Goal: Transaction & Acquisition: Book appointment/travel/reservation

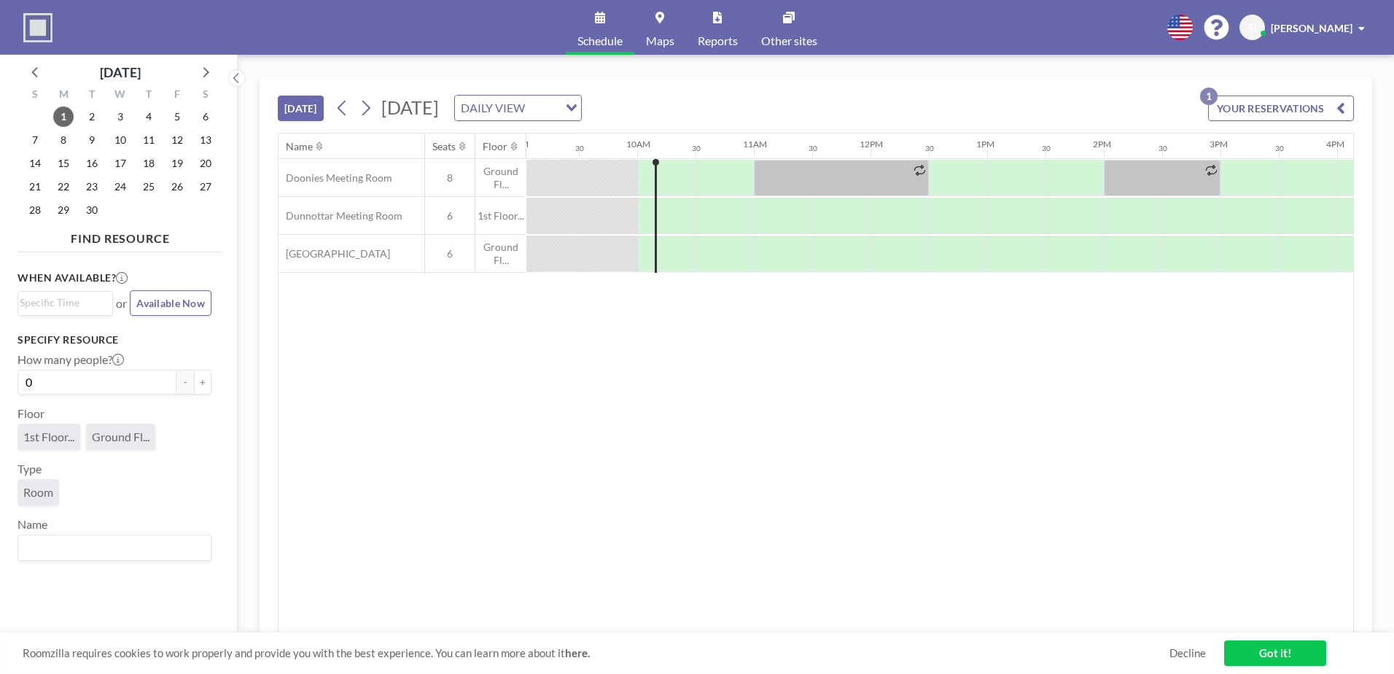
scroll to position [0, 1108]
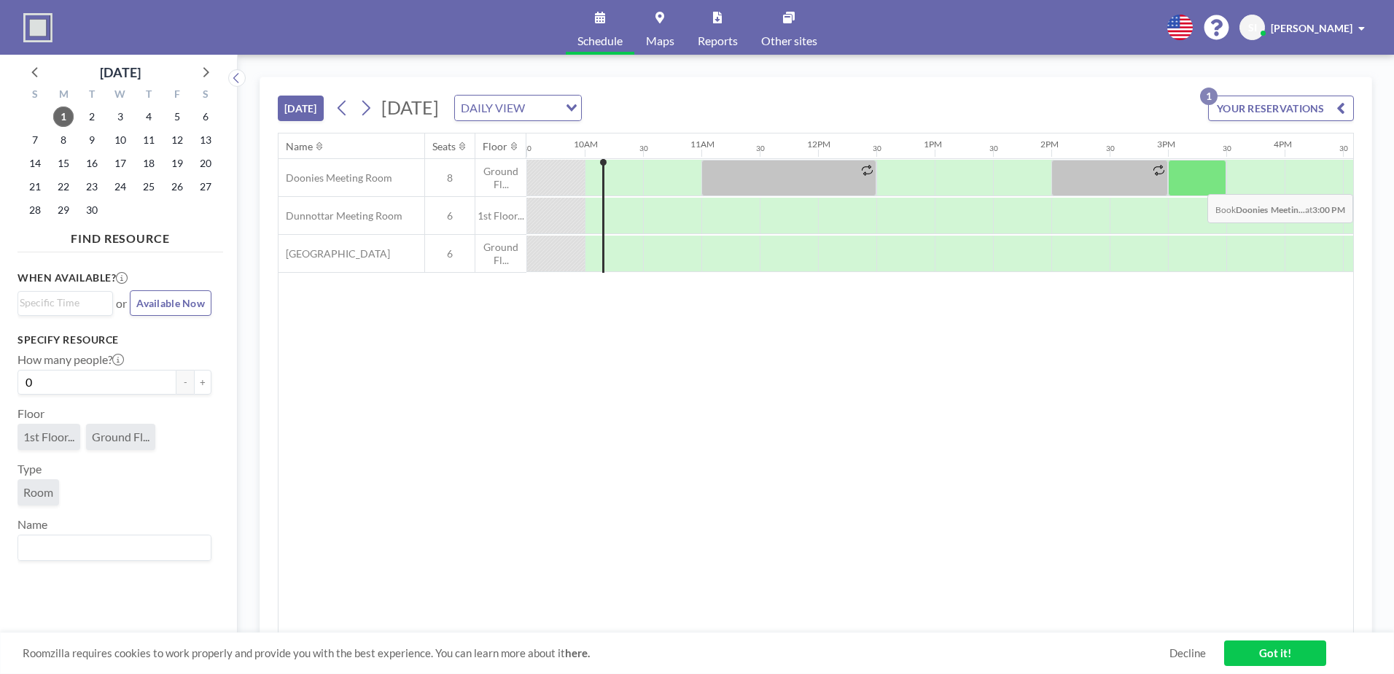
click at [1203, 183] on div at bounding box center [1197, 178] width 58 height 36
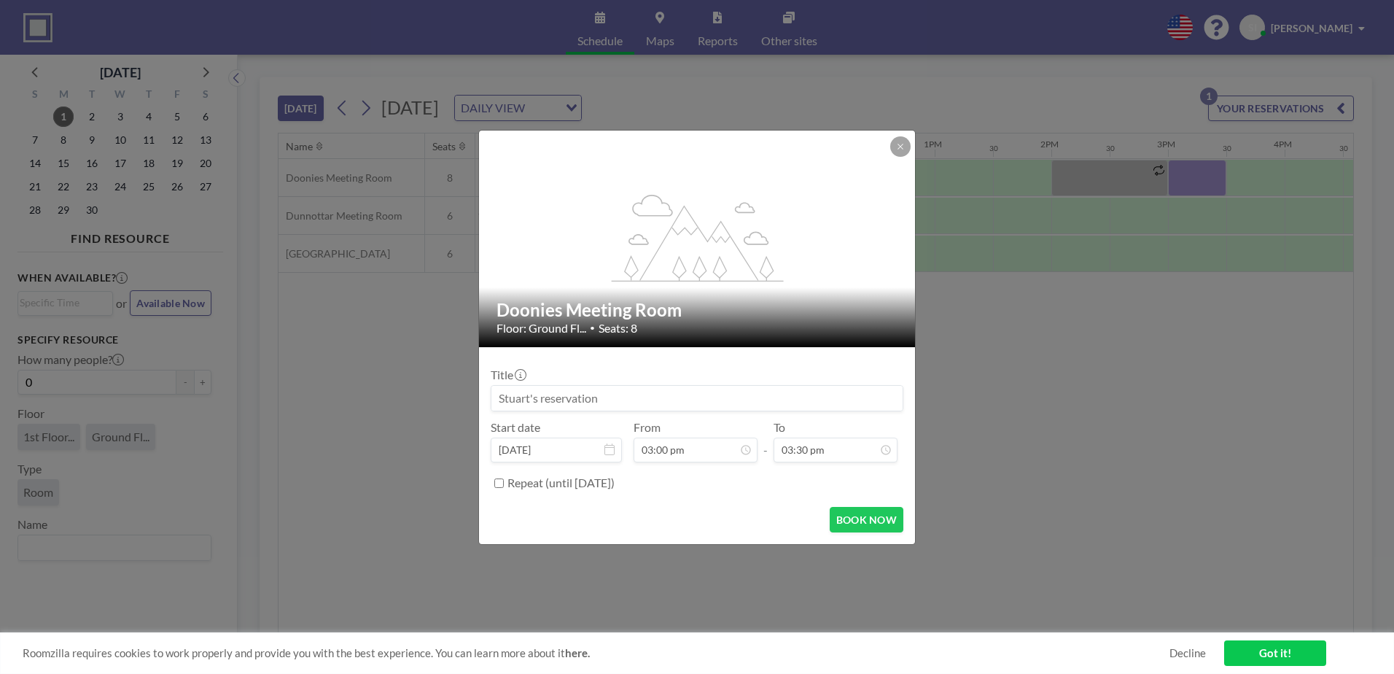
scroll to position [389, 0]
click at [902, 146] on icon at bounding box center [900, 146] width 9 height 9
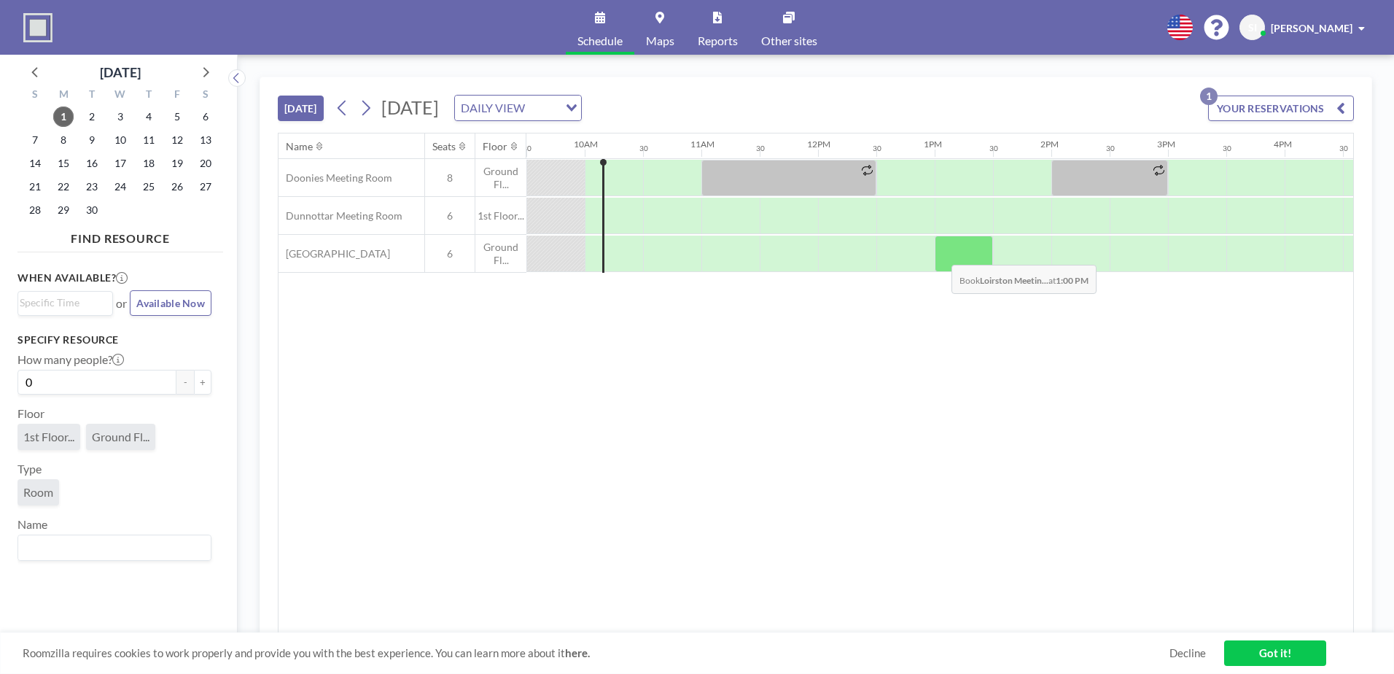
click at [946, 249] on div at bounding box center [964, 254] width 58 height 36
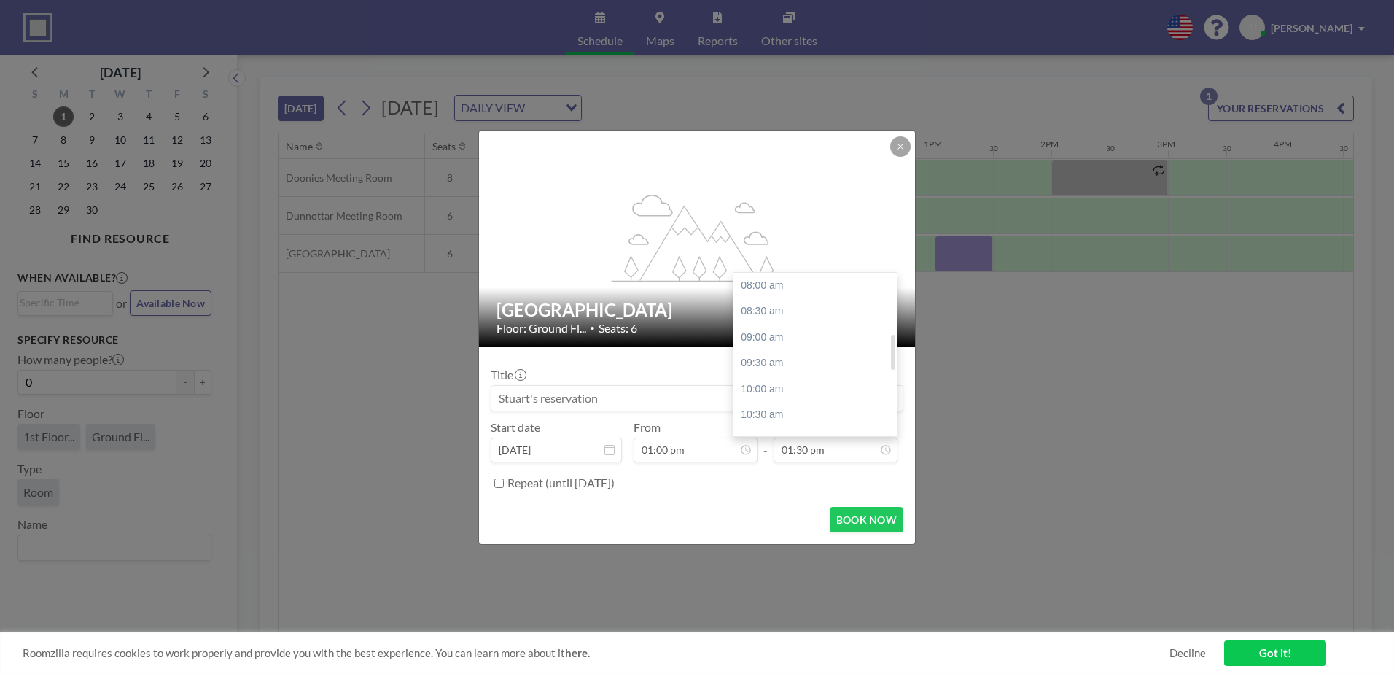
scroll to position [286, 0]
click at [803, 301] on div "02:00 pm" at bounding box center [819, 311] width 171 height 26
type input "02:00 pm"
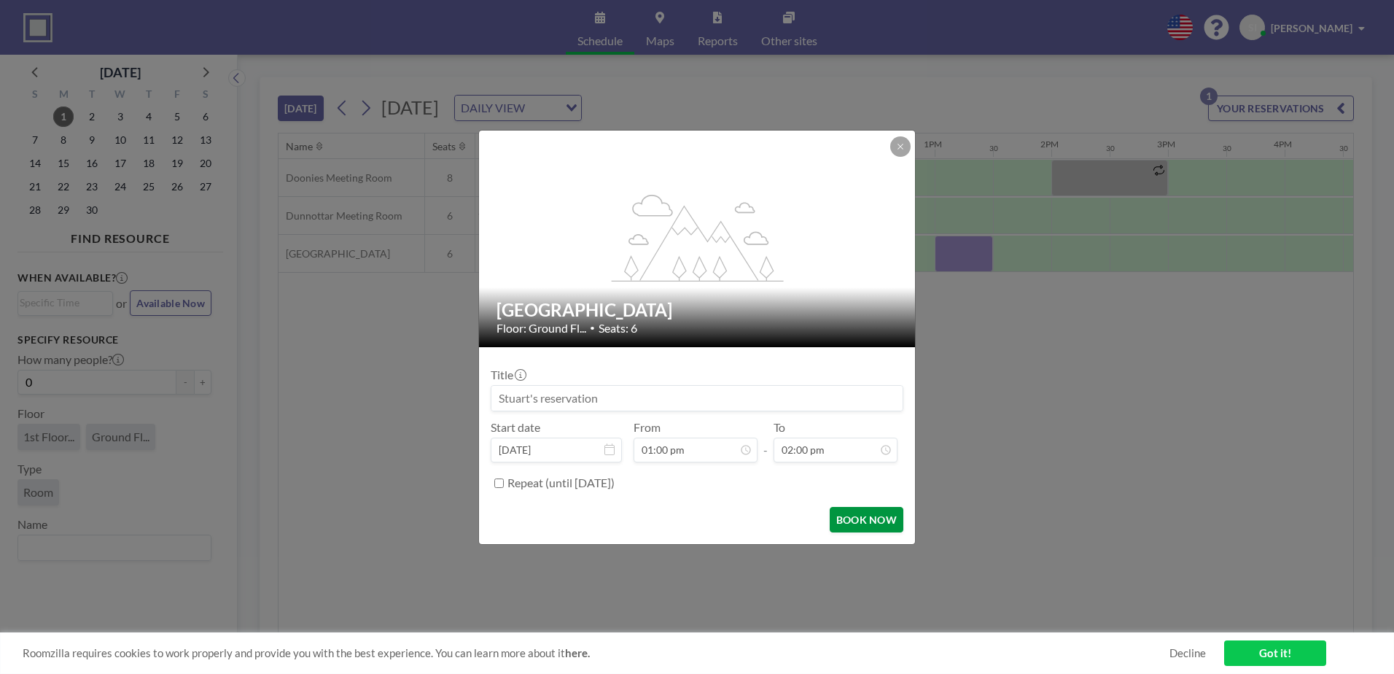
click at [879, 515] on button "BOOK NOW" at bounding box center [867, 520] width 74 height 26
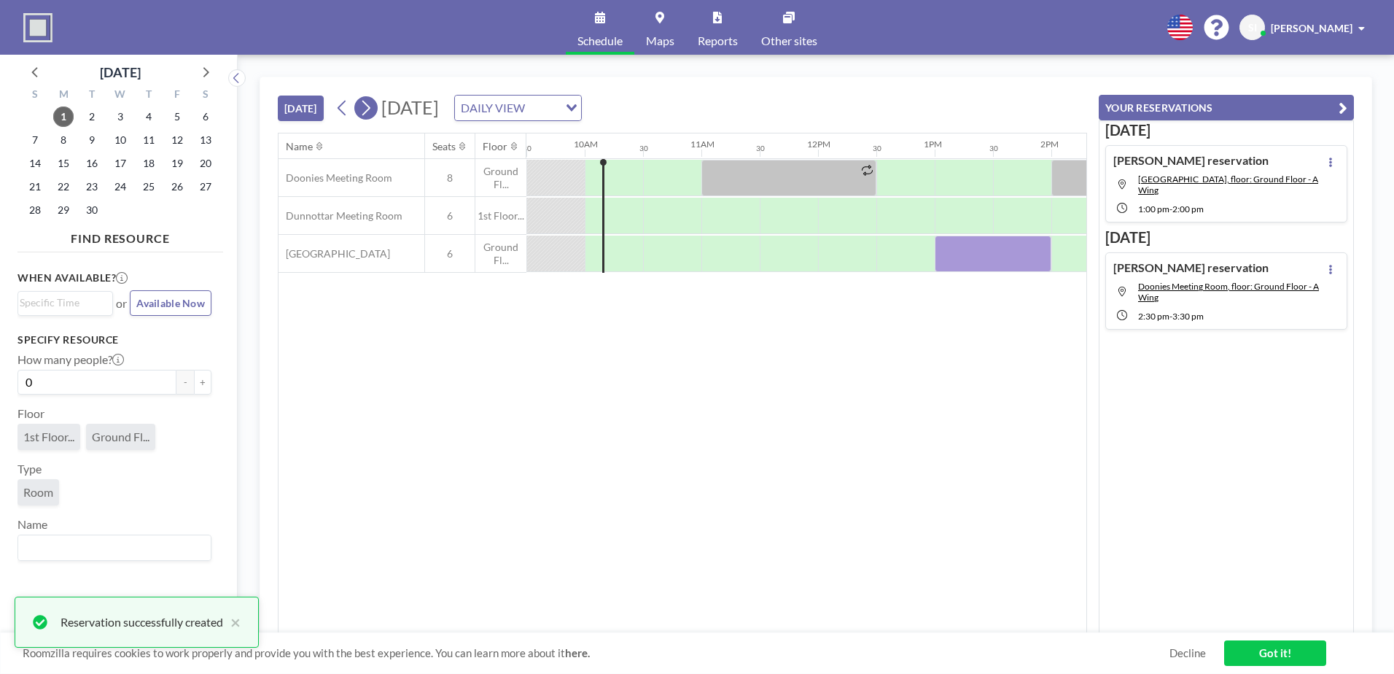
click at [370, 104] on icon at bounding box center [366, 108] width 14 height 22
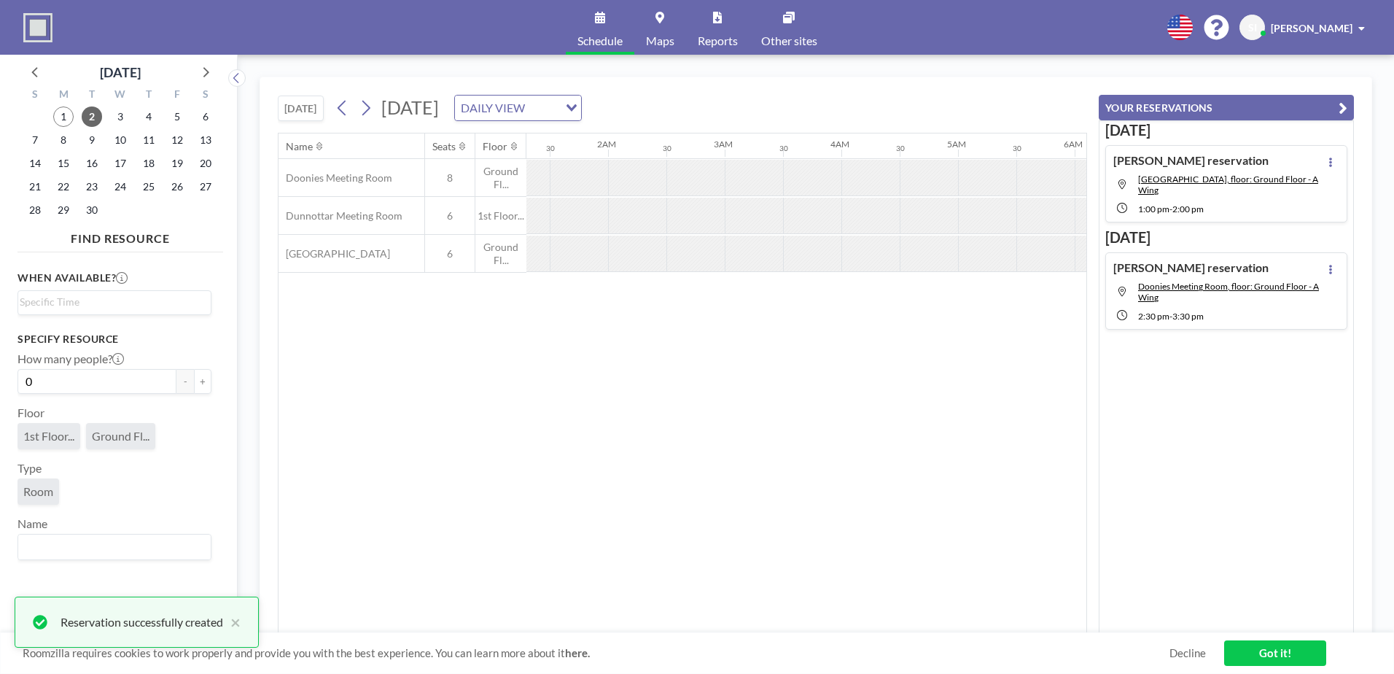
scroll to position [0, 875]
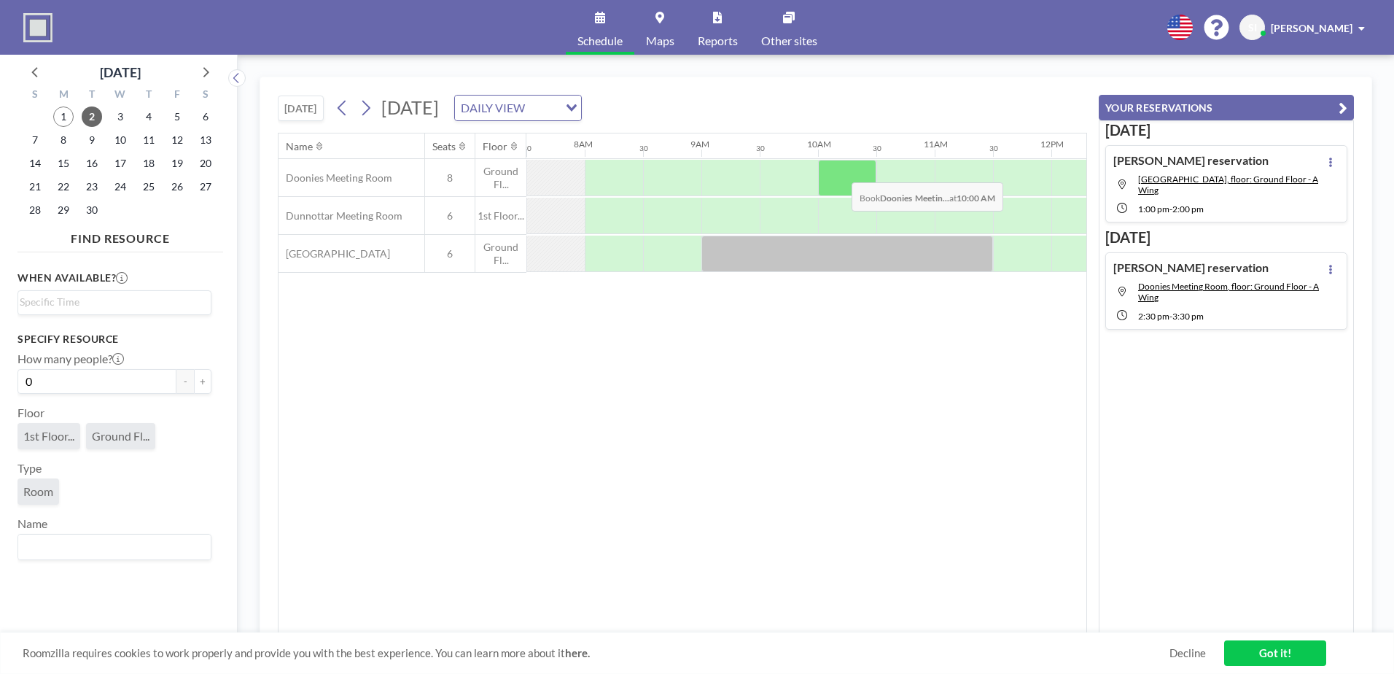
click at [841, 171] on div at bounding box center [847, 178] width 58 height 36
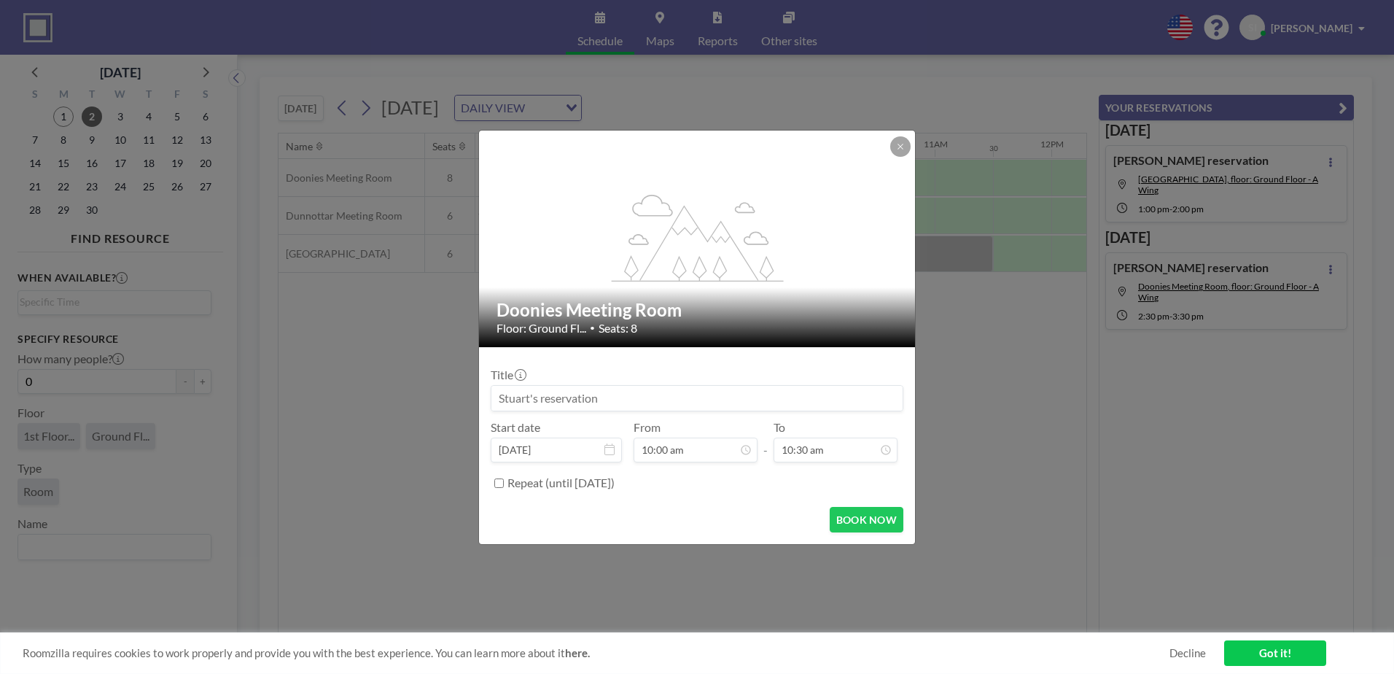
click at [837, 436] on div "To 10:30 am 08:00 am 08:30 am 09:00 am 09:30 am 10:00 am 10:30 am 11:00 am 11:3…" at bounding box center [836, 441] width 124 height 42
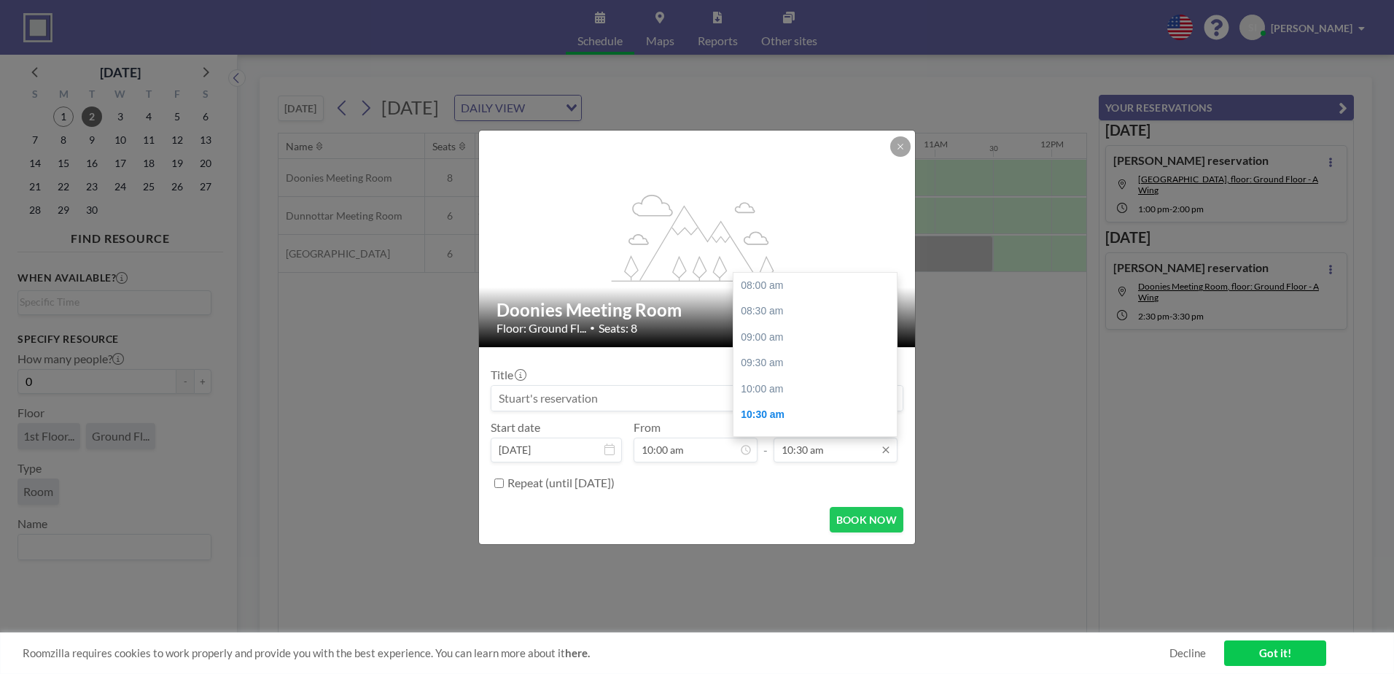
scroll to position [130, 0]
click at [838, 449] on input "10:30 am" at bounding box center [836, 450] width 124 height 25
click at [801, 363] on div "12:00 pm" at bounding box center [819, 363] width 171 height 26
type input "12:00 pm"
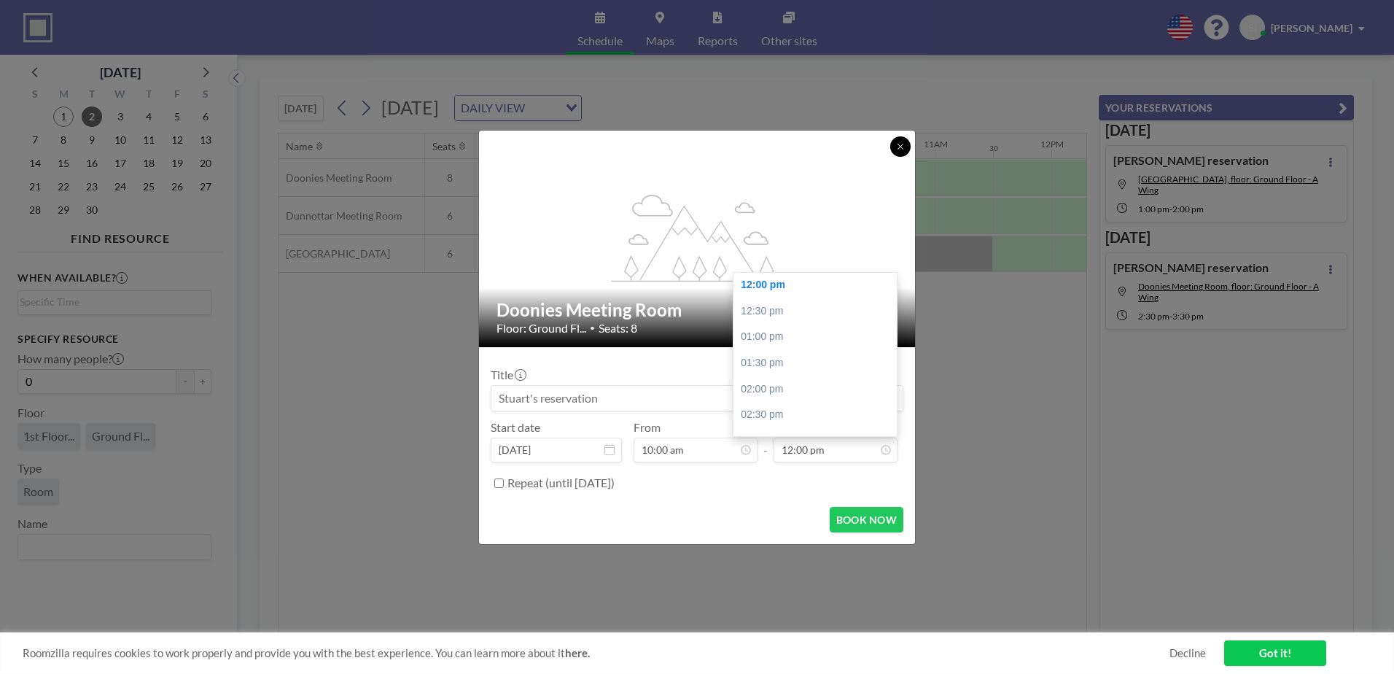
click at [908, 150] on button at bounding box center [900, 146] width 20 height 20
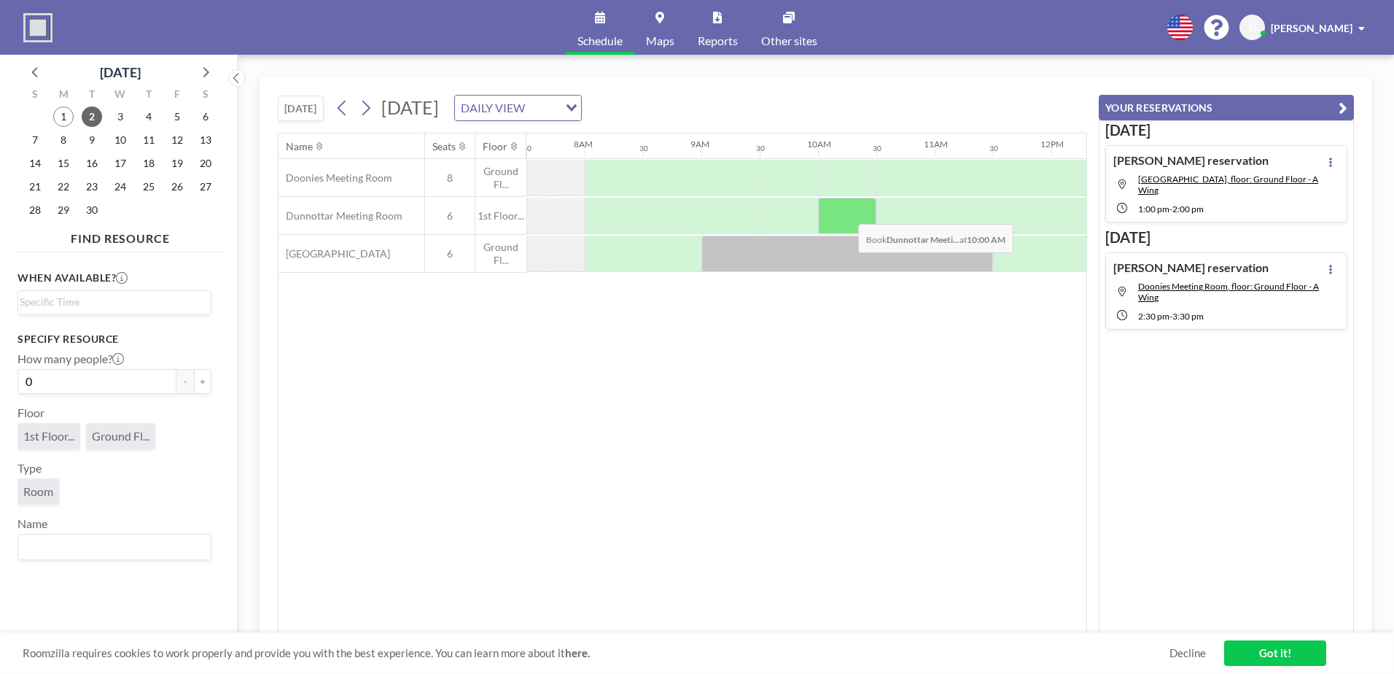
click at [847, 213] on div at bounding box center [847, 216] width 58 height 36
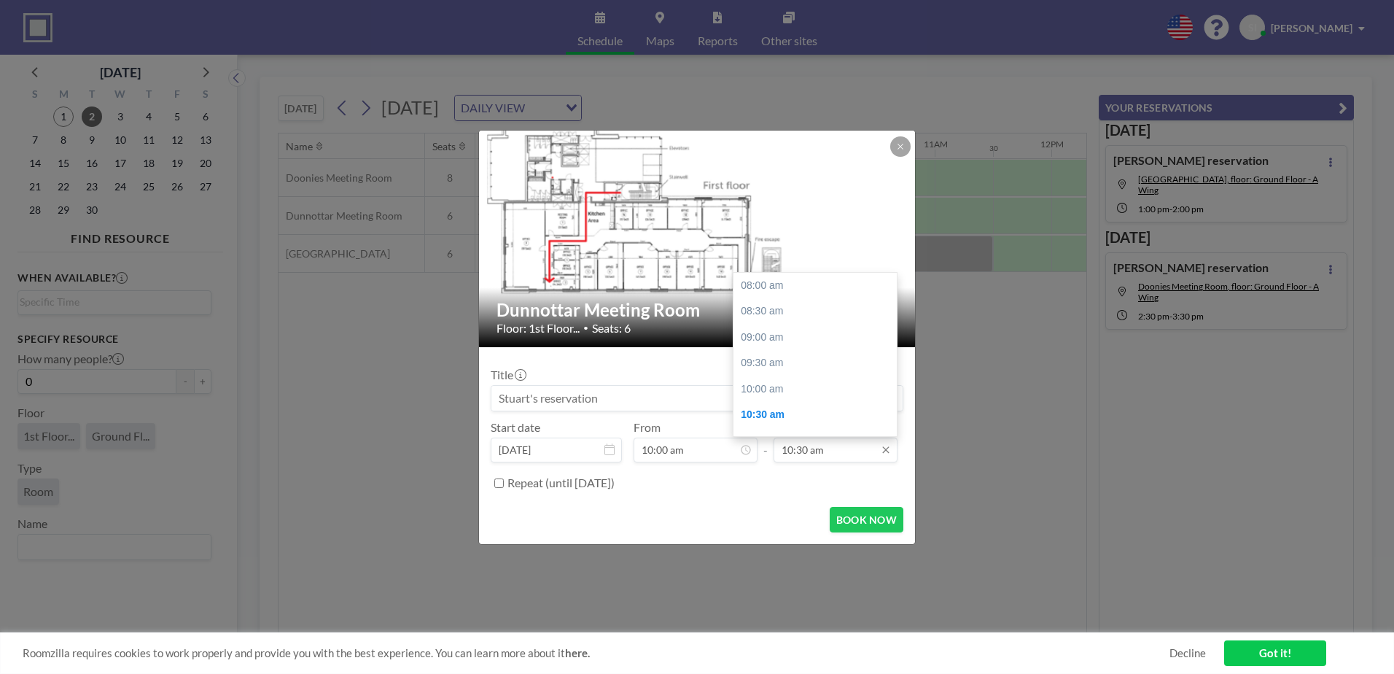
scroll to position [130, 0]
click at [799, 362] on div "12:00 pm" at bounding box center [819, 363] width 171 height 26
type input "12:00 pm"
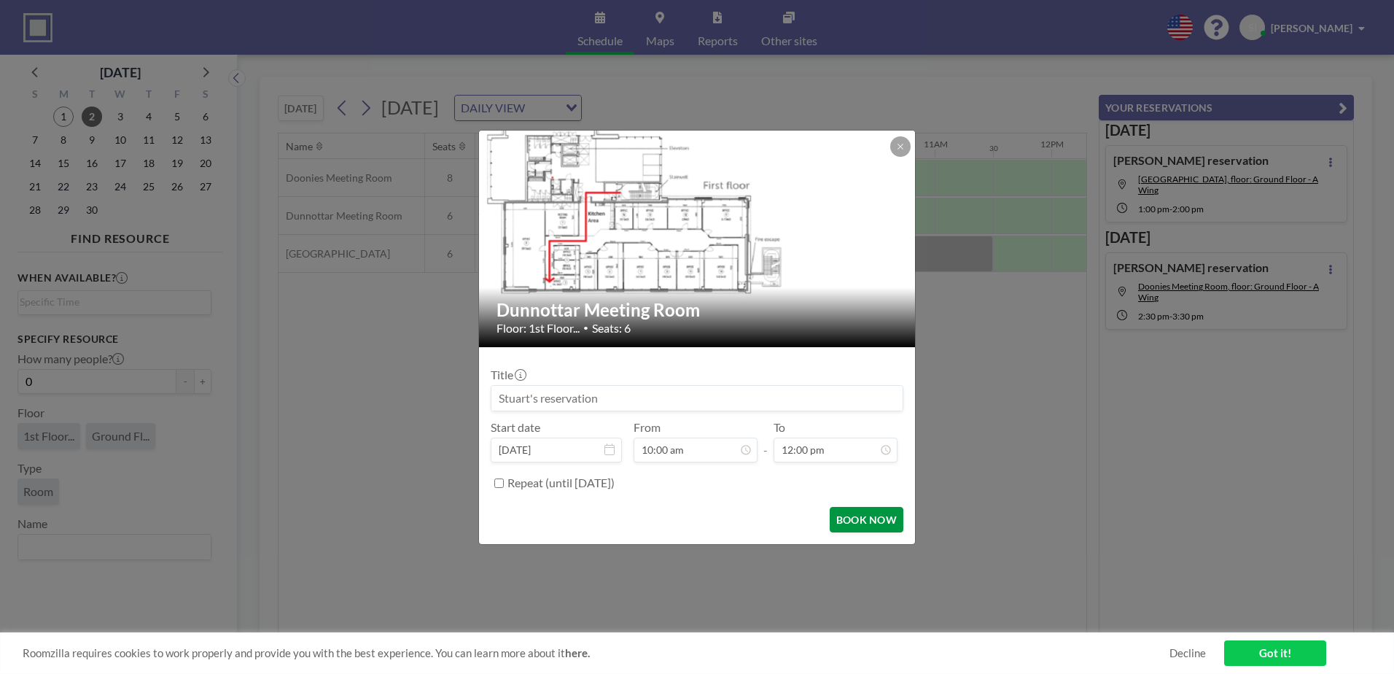
scroll to position [0, 0]
click at [875, 517] on button "BOOK NOW" at bounding box center [867, 520] width 74 height 26
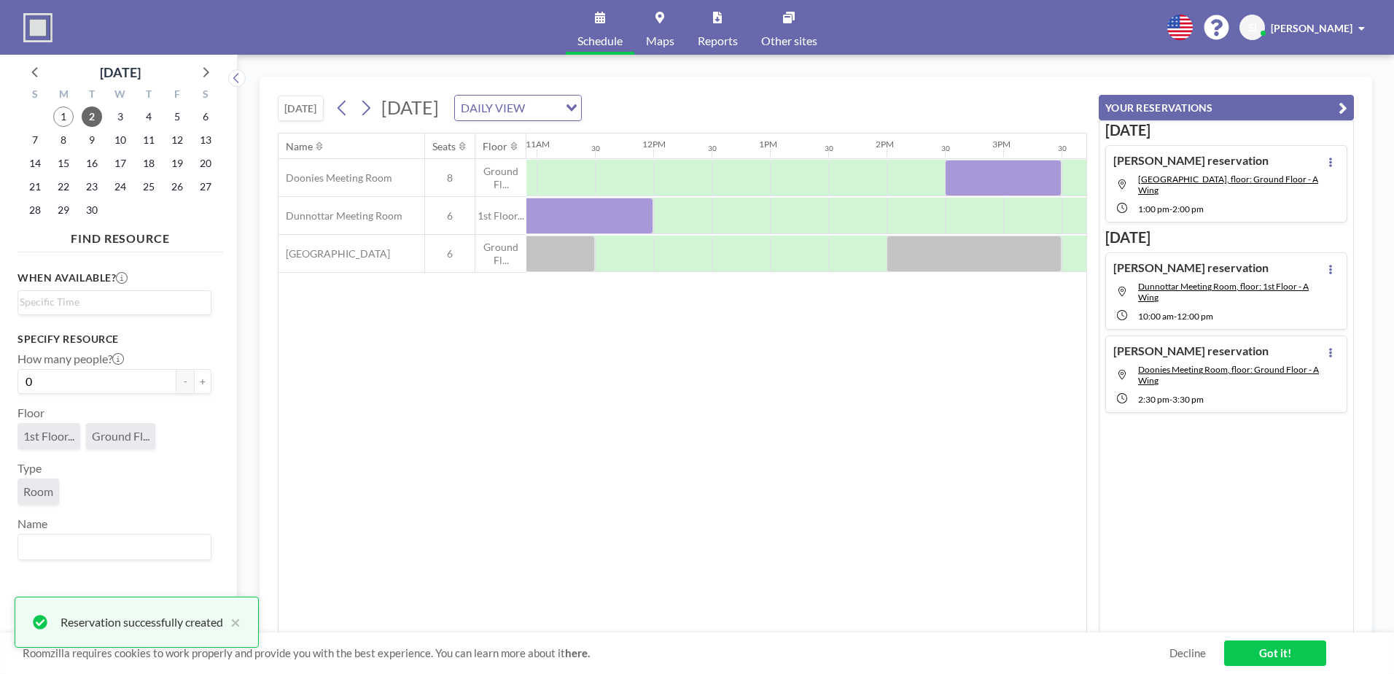
scroll to position [0, 1373]
